Goal: Task Accomplishment & Management: Manage account settings

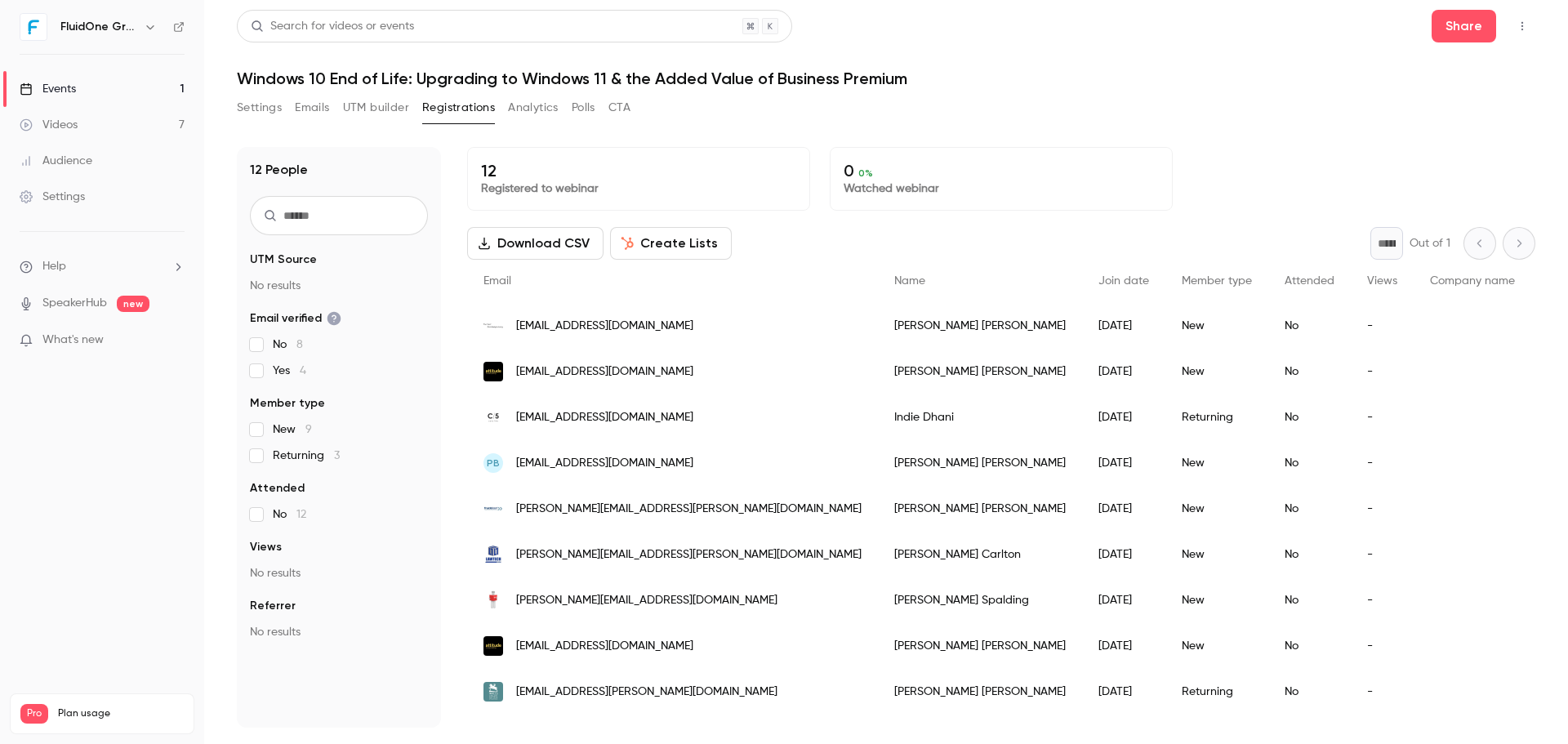
click at [1118, 84] on h1 "Windows 10 End of Life: Upgrading to Windows 11 & the Added Value of Business P…" at bounding box center [886, 78] width 1298 height 19
click at [1122, 59] on header "Search for videos or events Share Windows 10 End of Life: Upgrading to Windows …" at bounding box center [886, 49] width 1298 height 79
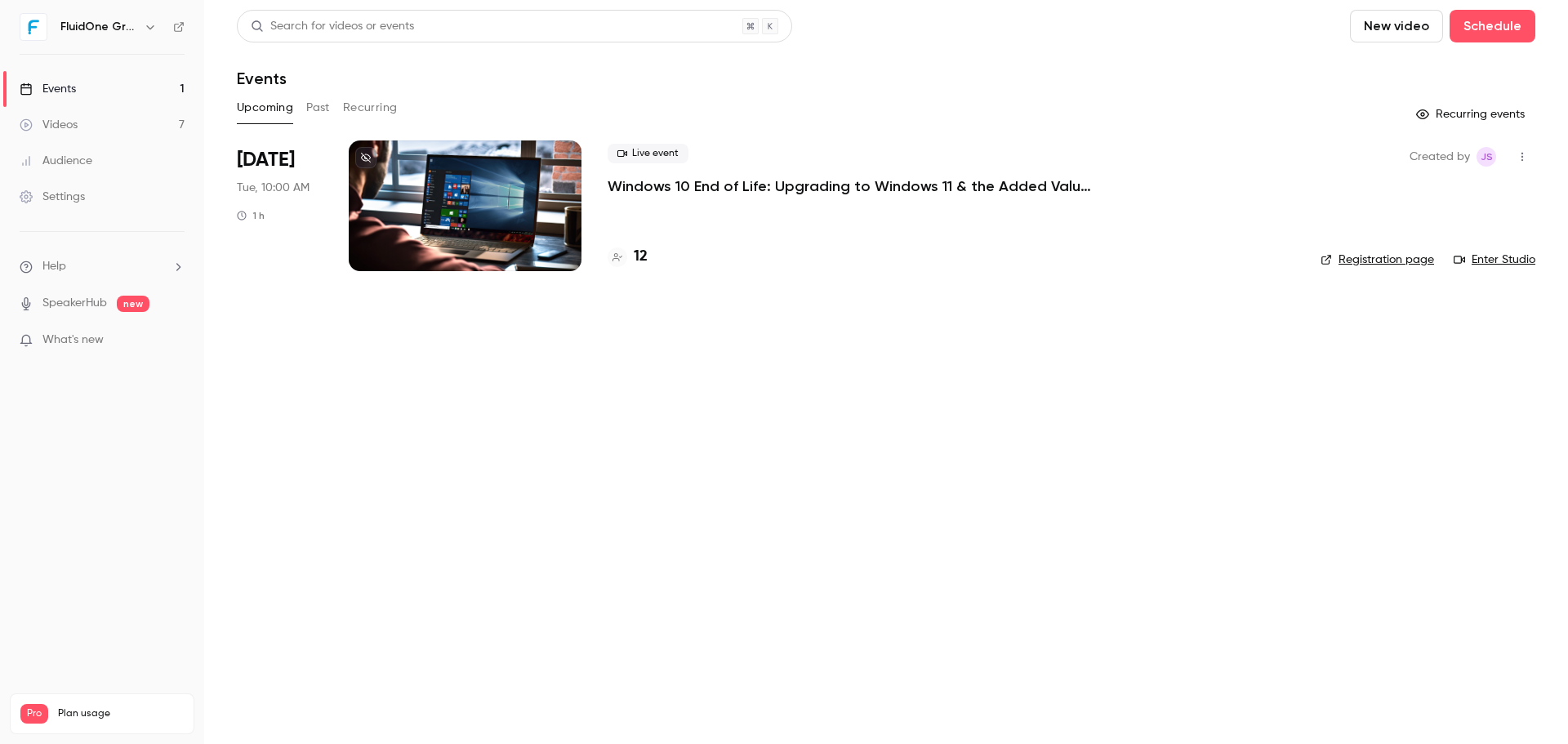
click at [1045, 475] on main "Search for videos or events New video Schedule Events Upcoming Past Recurring R…" at bounding box center [886, 372] width 1364 height 744
click at [1012, 469] on main "Search for videos or events New video Schedule Events Upcoming Past Recurring R…" at bounding box center [886, 372] width 1364 height 744
click at [680, 172] on div "Live event Windows 10 End of Life: Upgrading to Windows 11 & the Added Value of…" at bounding box center [951, 170] width 687 height 52
click at [681, 184] on p "Windows 10 End of Life: Upgrading to Windows 11 & the Added Value of Business P…" at bounding box center [852, 186] width 490 height 19
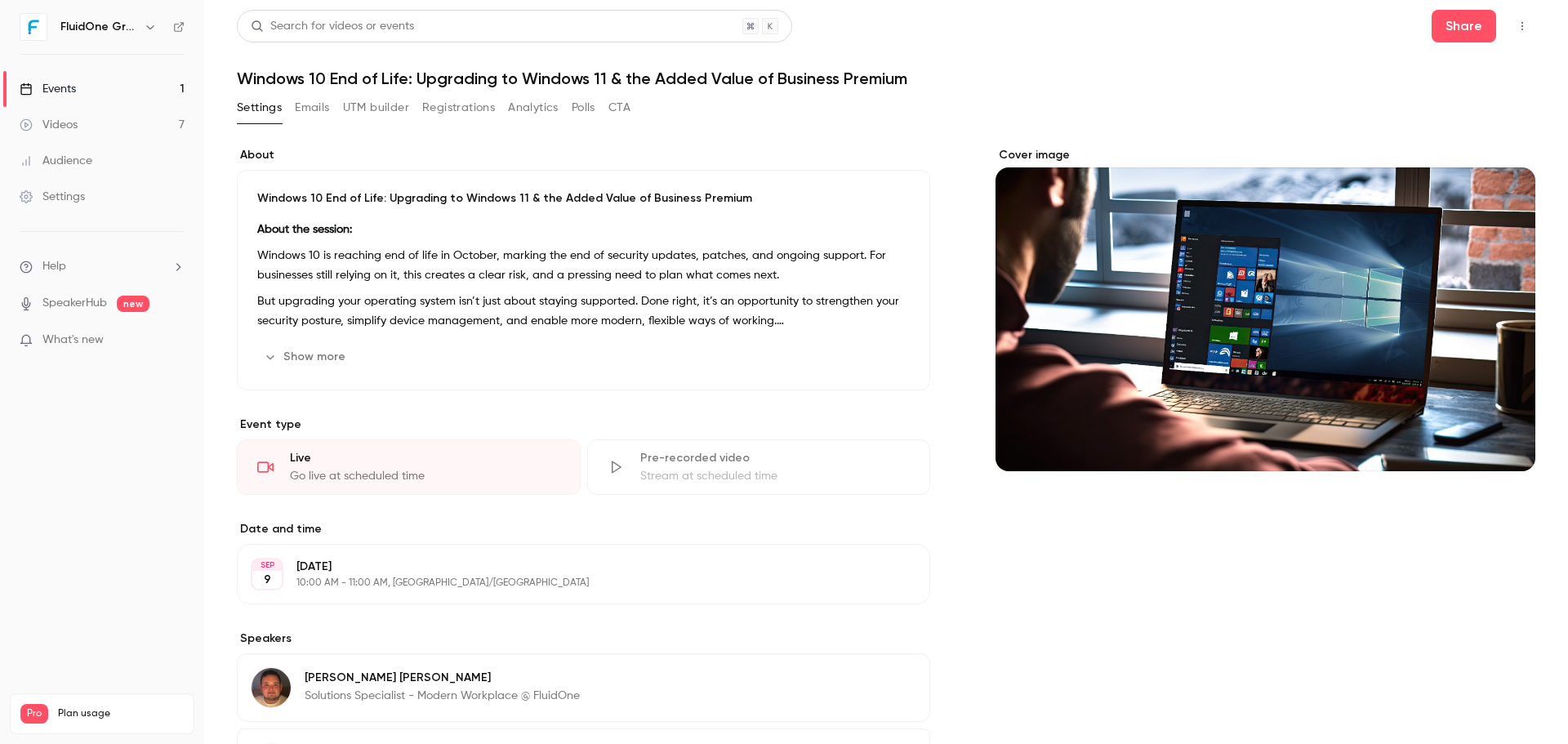
click at [318, 91] on div "Search for videos or events Share Windows 10 End of Life: Upgrading to Windows …" at bounding box center [886, 448] width 1298 height 877
click at [316, 102] on button "Emails" at bounding box center [312, 108] width 35 height 26
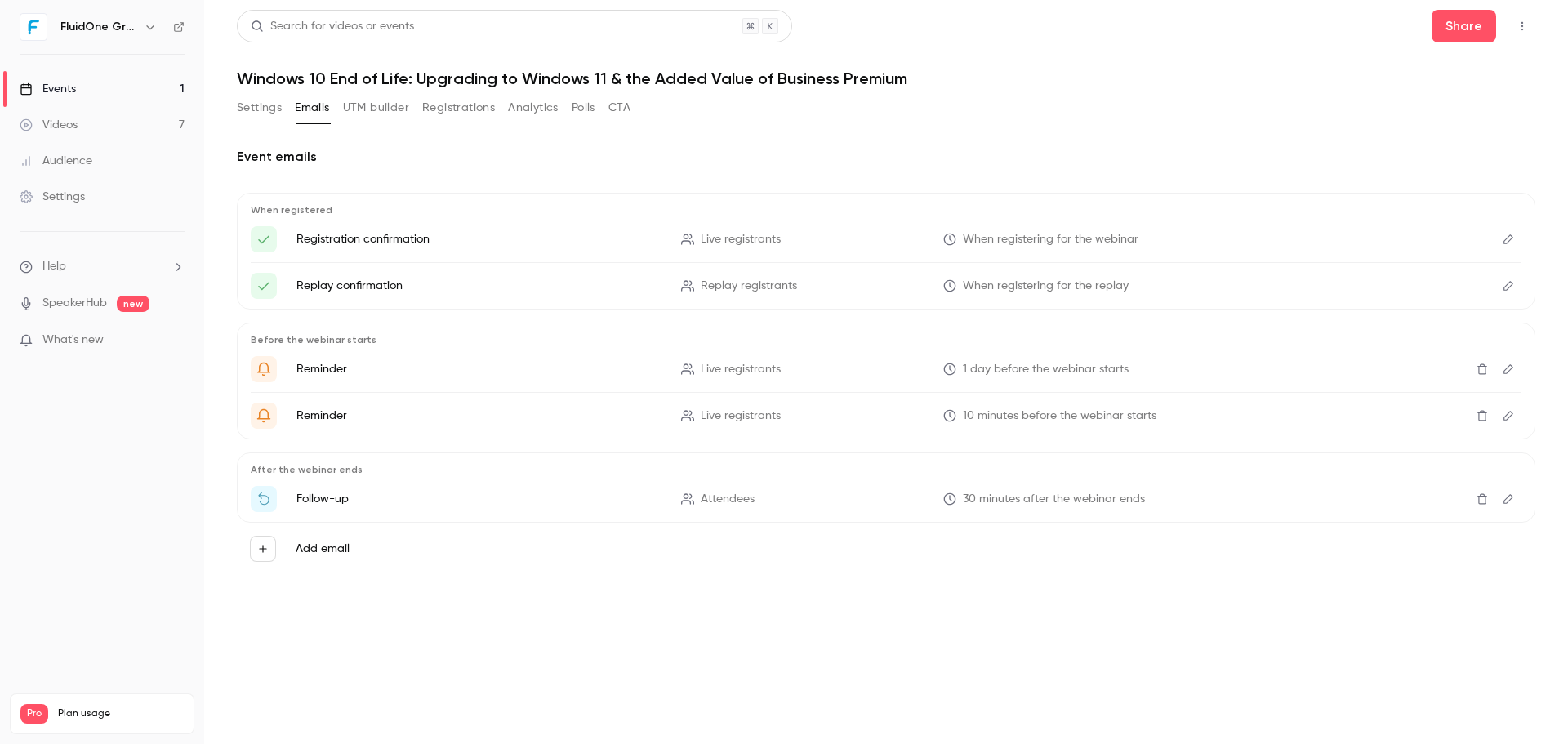
click at [327, 414] on p "Reminder" at bounding box center [479, 416] width 365 height 16
click at [745, 420] on span "Live registrants" at bounding box center [740, 417] width 80 height 17
click at [1055, 425] on li "Reminder Live registrants 10 minutes before the webinar starts" at bounding box center [886, 416] width 1271 height 26
click at [1506, 418] on icon "Edit" at bounding box center [1509, 416] width 13 height 12
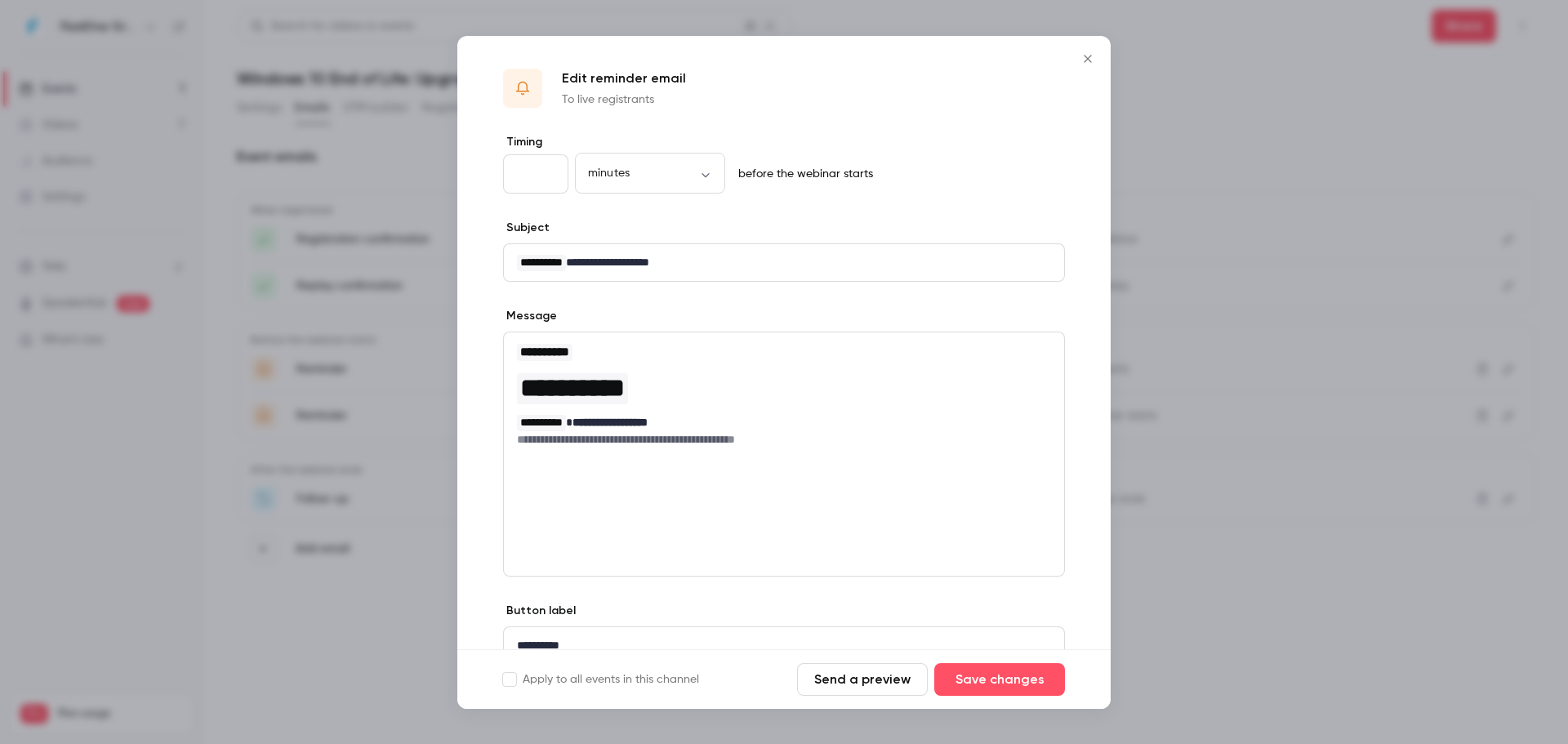
click at [1088, 59] on icon "Close" at bounding box center [1087, 59] width 8 height 8
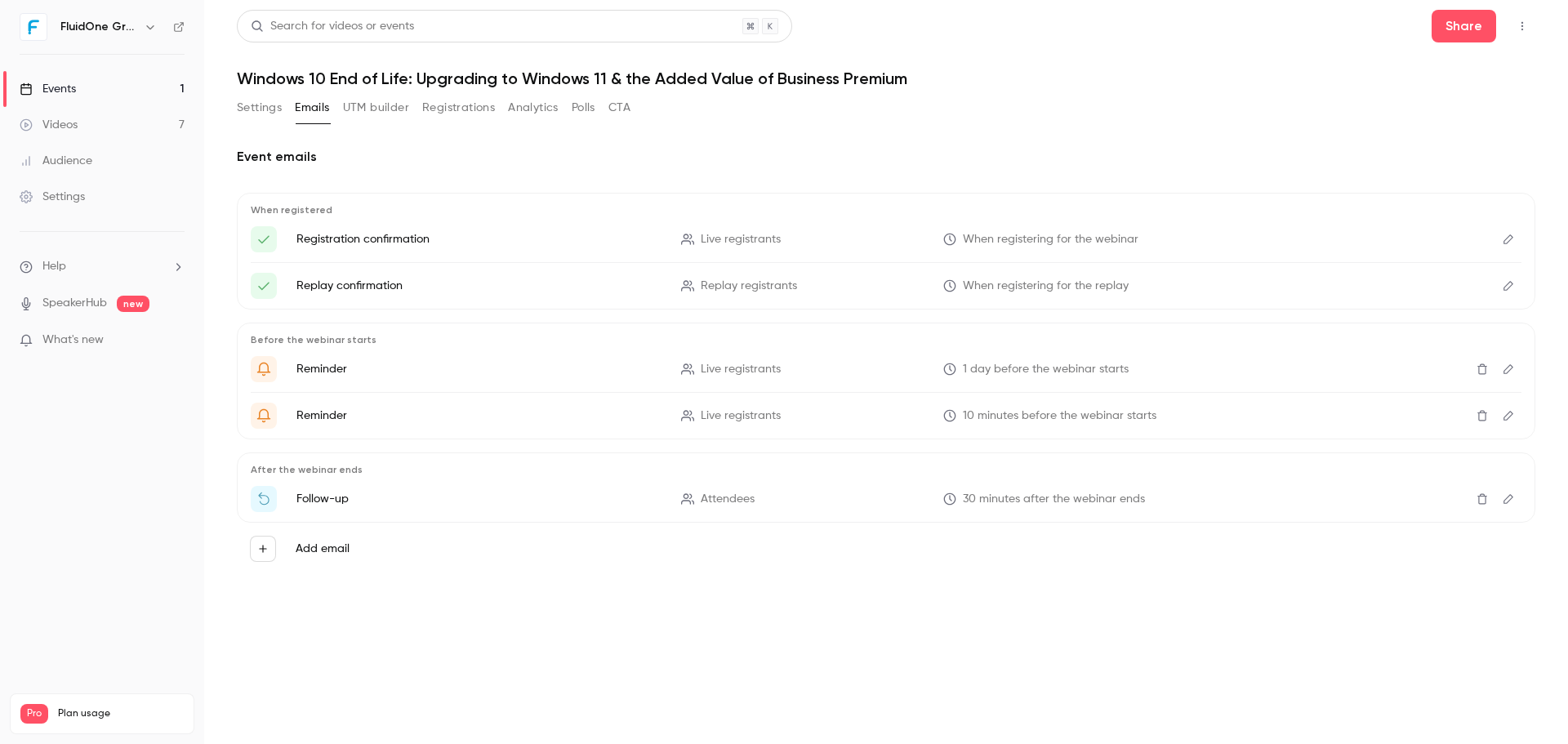
click at [1156, 50] on header "Search for videos or events Share Windows 10 End of Life: Upgrading to Windows …" at bounding box center [886, 49] width 1298 height 79
click at [28, 26] on img at bounding box center [33, 26] width 26 height 26
click at [56, 86] on div "Events" at bounding box center [47, 88] width 57 height 16
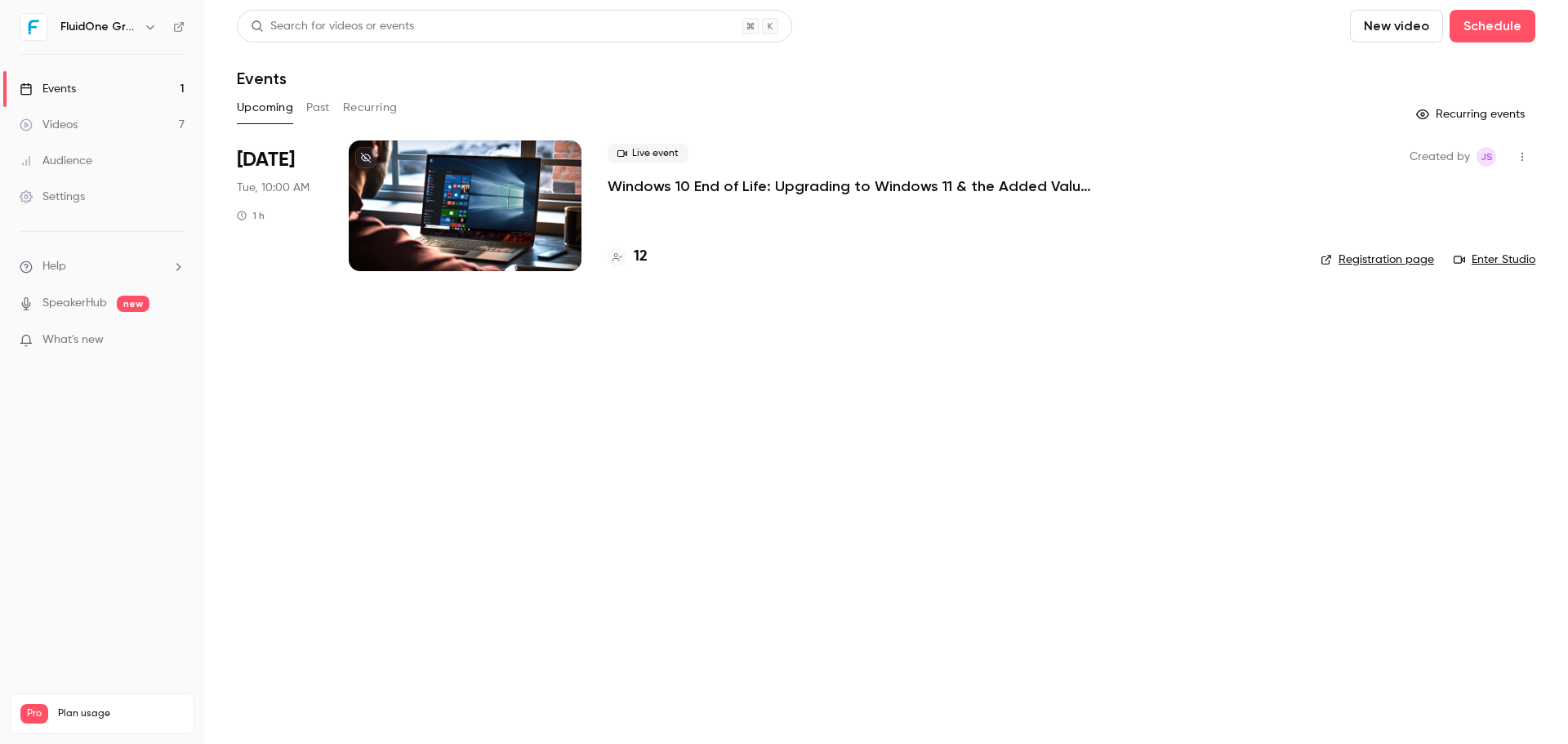
drag, startPoint x: 1038, startPoint y: 420, endPoint x: 938, endPoint y: 329, distance: 135.2
click at [1033, 413] on main "Search for videos or events New video Schedule Events Upcoming Past Recurring R…" at bounding box center [886, 372] width 1364 height 744
click at [1202, 28] on div "Search for videos or events New video Schedule" at bounding box center [886, 26] width 1298 height 33
click at [849, 350] on main "Search for videos or events New video Schedule Events Upcoming Past Recurring R…" at bounding box center [886, 372] width 1364 height 744
drag, startPoint x: 1022, startPoint y: 594, endPoint x: 356, endPoint y: 189, distance: 779.5
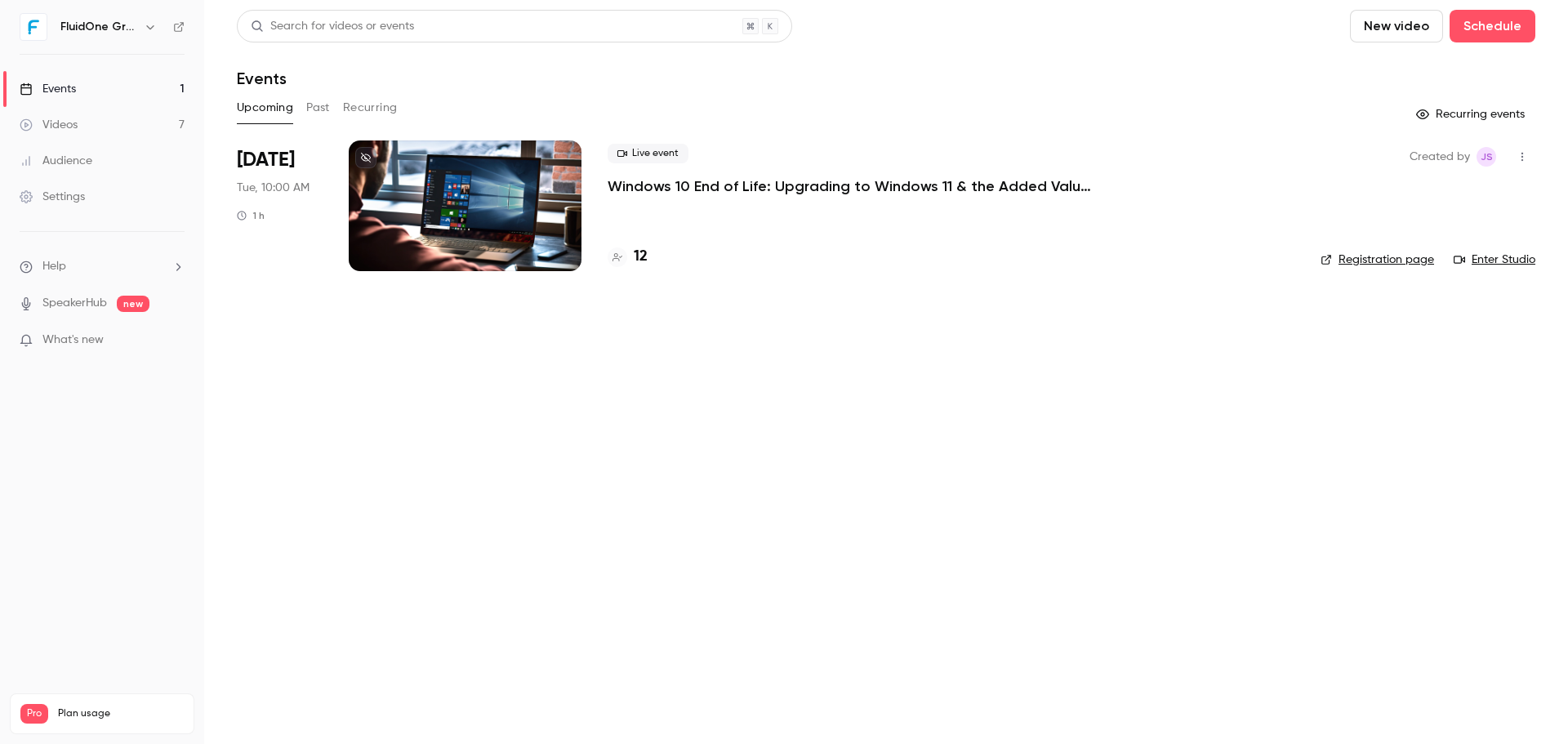
click at [853, 488] on main "Search for videos or events New video Schedule Events Upcoming Past Recurring R…" at bounding box center [886, 372] width 1364 height 744
